Goal: Navigation & Orientation: Find specific page/section

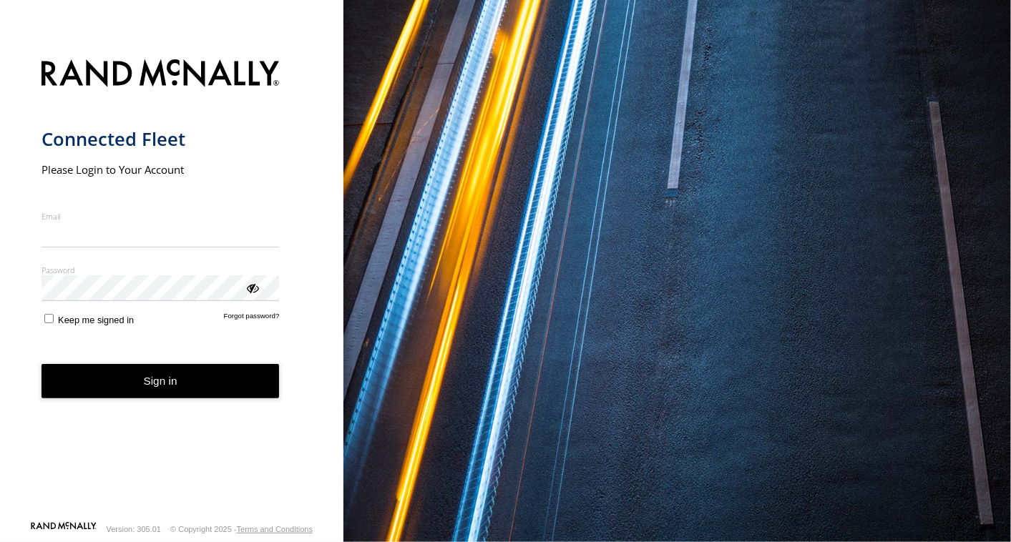
type input "**********"
click at [127, 396] on button "Sign in" at bounding box center [160, 381] width 238 height 35
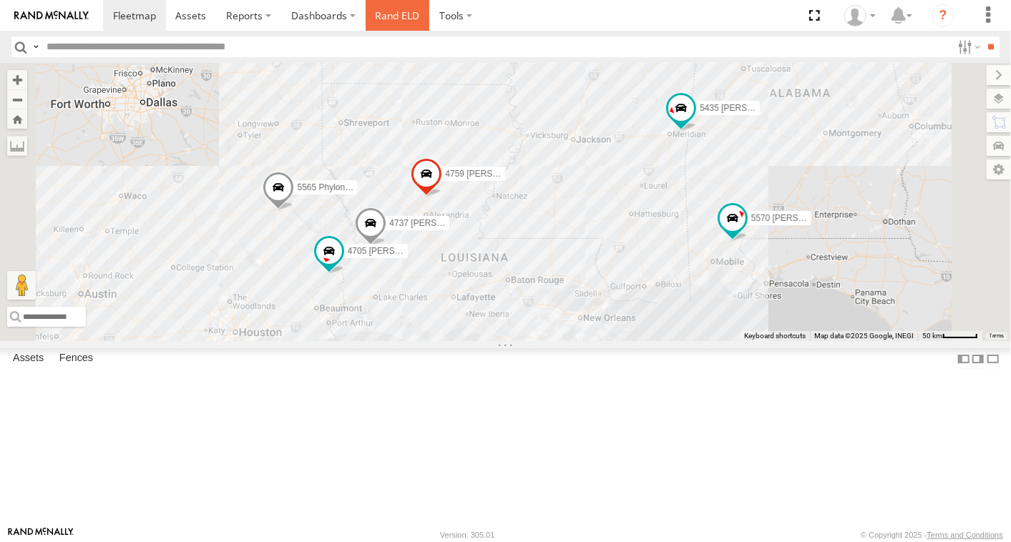
click at [386, 14] on link "Rand ELD" at bounding box center [398, 15] width 64 height 31
